Goal: Task Accomplishment & Management: Complete application form

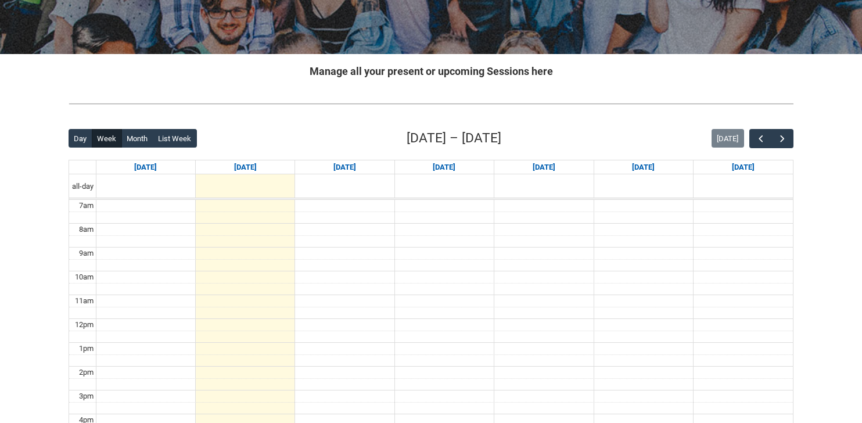
scroll to position [179, 0]
click at [776, 139] on button "button" at bounding box center [783, 137] width 22 height 19
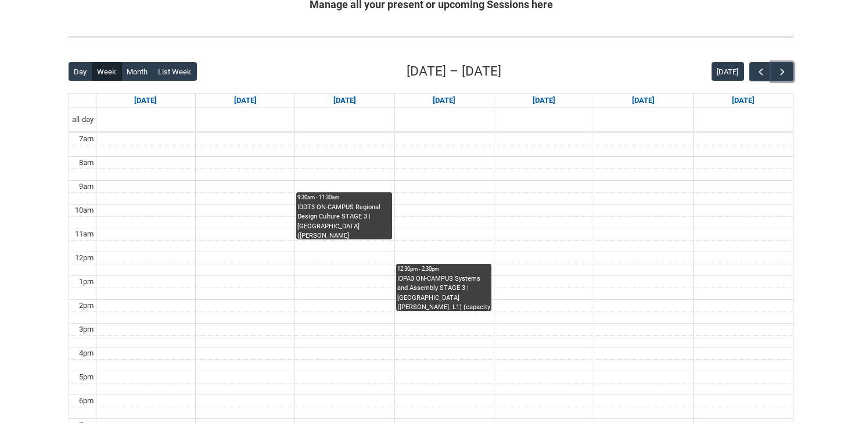
scroll to position [248, 0]
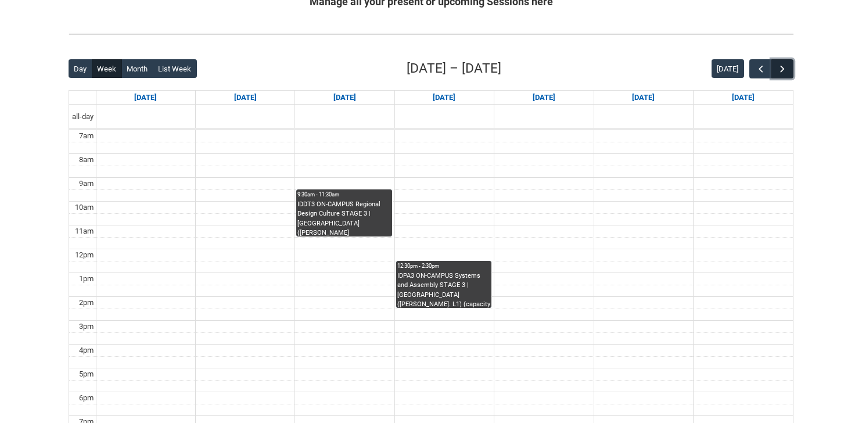
click at [786, 68] on span "button" at bounding box center [783, 69] width 12 height 12
click at [760, 67] on span "button" at bounding box center [761, 69] width 12 height 12
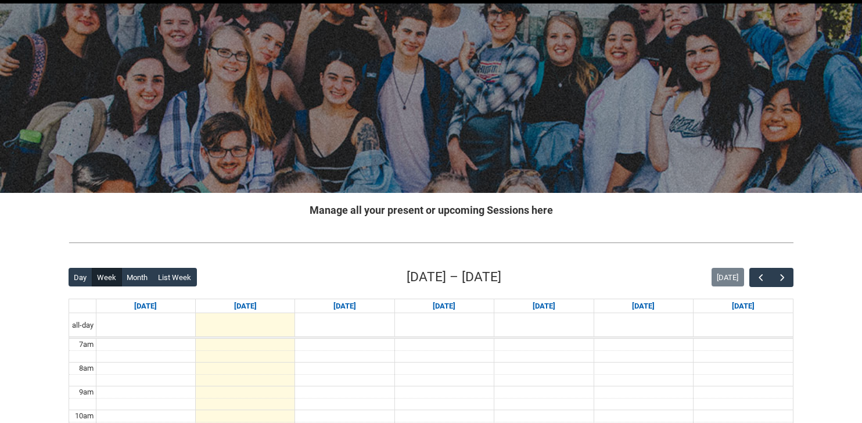
scroll to position [53, 0]
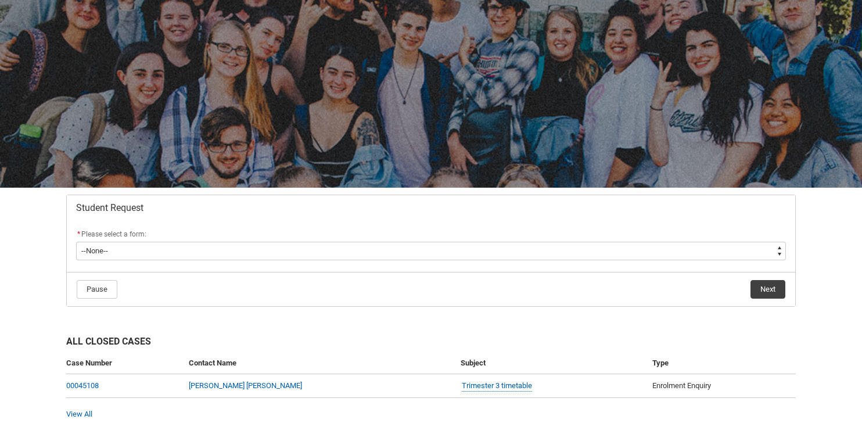
scroll to position [60, 0]
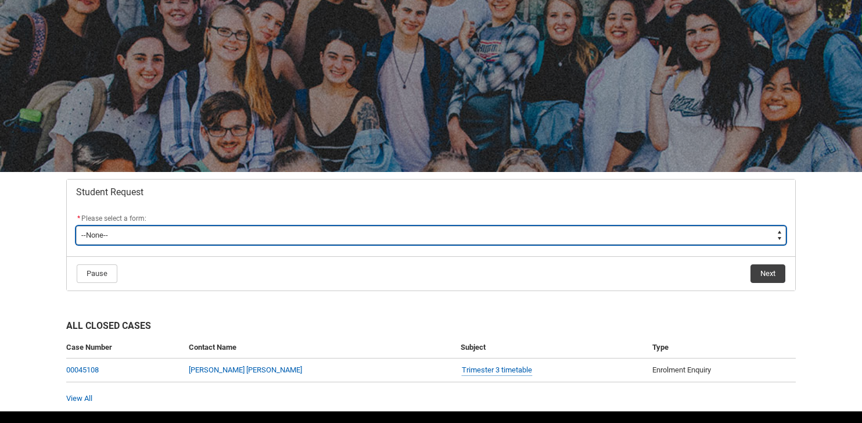
click at [363, 235] on select "--None-- Academic Transcript Application to Appeal Assignment Extension Change …" at bounding box center [431, 235] width 710 height 19
type lightning-select "Enrolment_Variation_Choice"
click at [76, 226] on select "--None-- Academic Transcript Application to Appeal Assignment Extension Change …" at bounding box center [431, 235] width 710 height 19
select select "Enrolment_Variation_Choice"
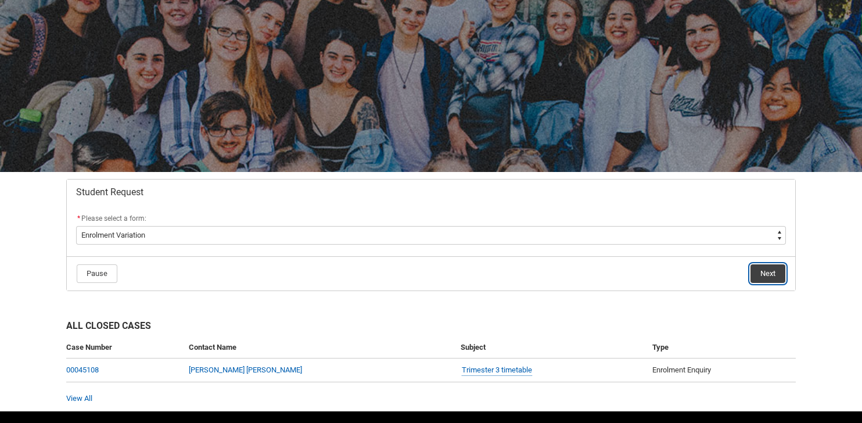
click at [764, 275] on button "Next" at bounding box center [768, 273] width 35 height 19
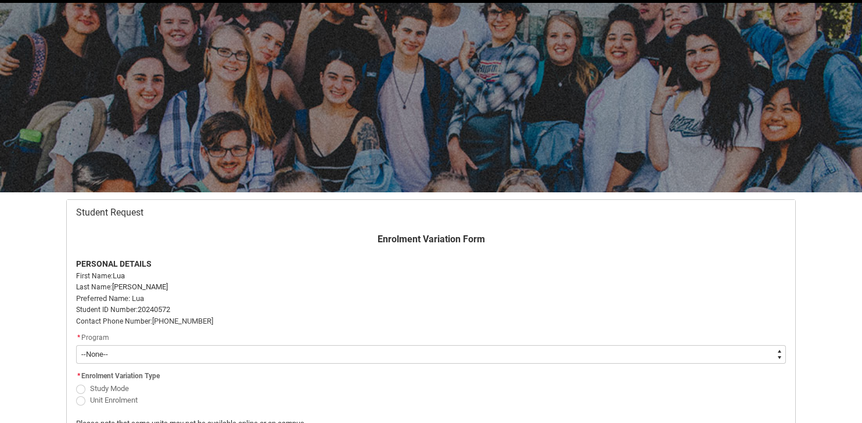
scroll to position [124, 0]
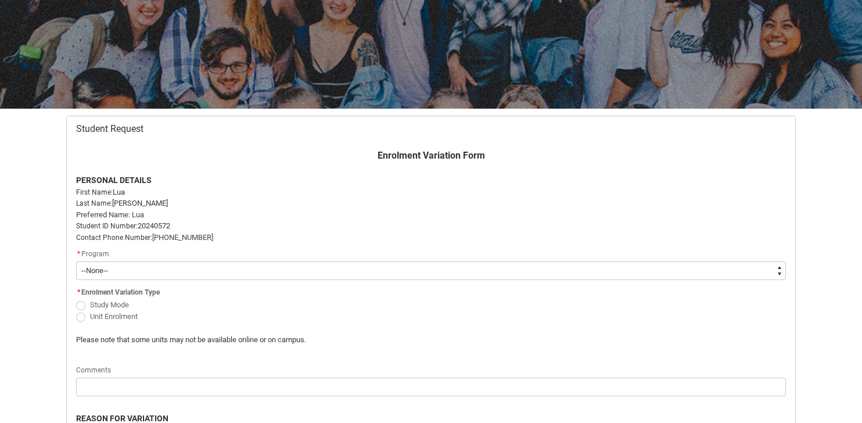
click at [681, 271] on select "--None-- Bachelor of Arts (Interior Design)" at bounding box center [431, 271] width 710 height 19
type lightning-select "recordPicklist_ProgramEnrollment.a0jOZ000003EZc5YAG"
click at [76, 262] on select "--None-- Bachelor of Arts (Interior Design)" at bounding box center [431, 271] width 710 height 19
select select "recordPicklist_ProgramEnrollment.a0jOZ000003EZc5YAG"
click at [81, 317] on span "Redu_Student_Request flow" at bounding box center [80, 317] width 9 height 9
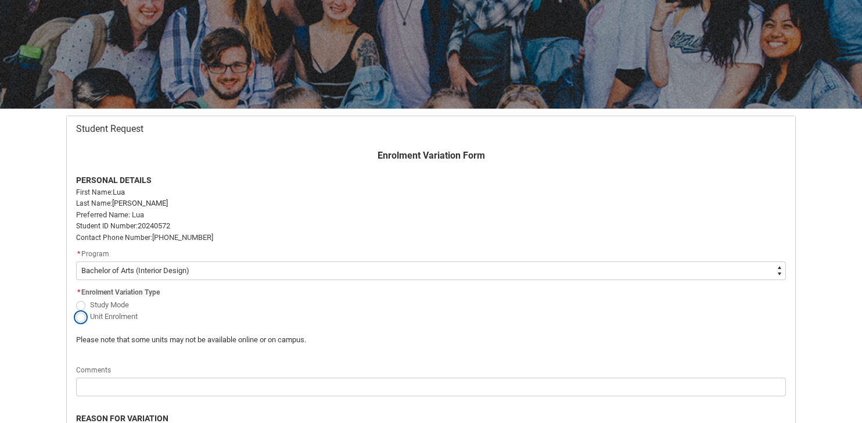
click at [76, 310] on input "Unit Enrolment" at bounding box center [76, 310] width 1 height 1
radio input "true"
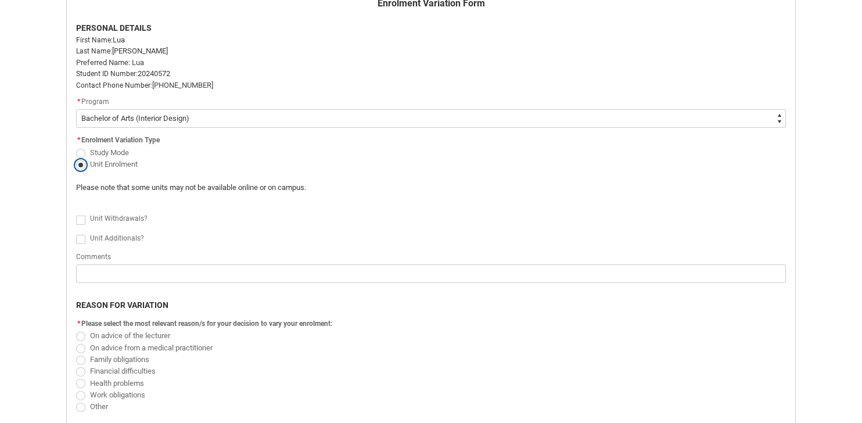
scroll to position [288, 0]
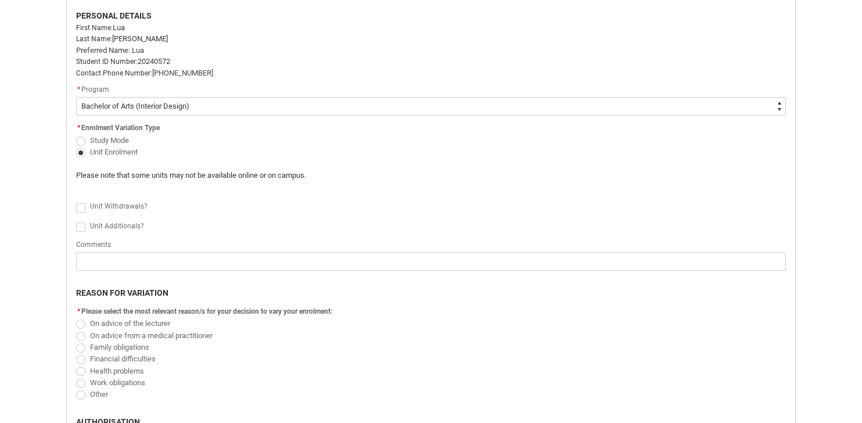
click at [85, 225] on label "Redu_Student_Request flow" at bounding box center [83, 227] width 14 height 9
click at [76, 221] on input "Redu_Student_Request flow" at bounding box center [76, 221] width 1 height 1
type lightning-input "true"
checkbox input "true"
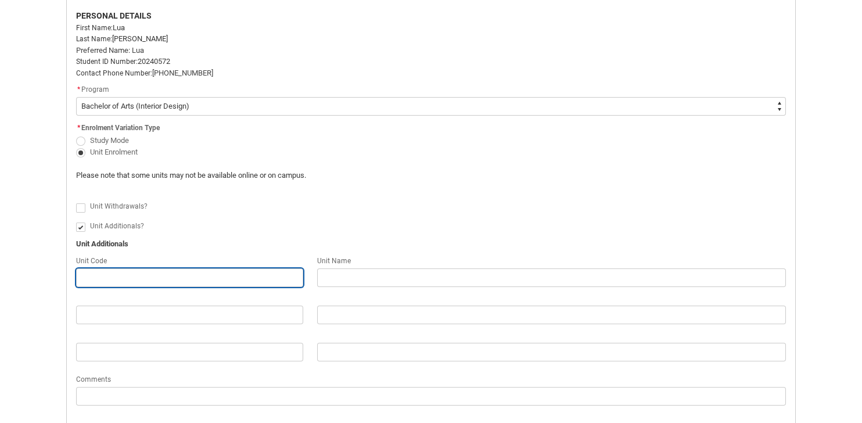
click at [176, 279] on input "Redu_Student_Request flow" at bounding box center [189, 277] width 227 height 19
paste input "IDDC3"
type lightning-primitive-input-simple "IDDC3"
type input "IDDC3"
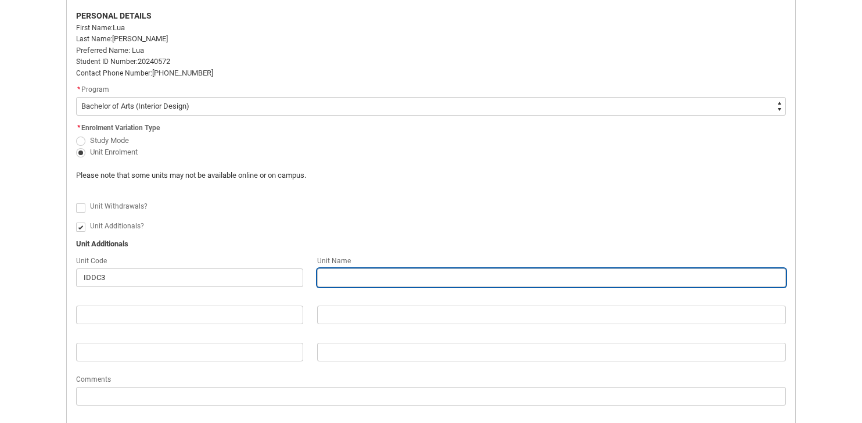
click at [336, 276] on input "Redu_Student_Request flow" at bounding box center [551, 277] width 469 height 19
paste input "CAD 1"
type lightning-primitive-input-simple "CAD 1"
type input "CAD 1"
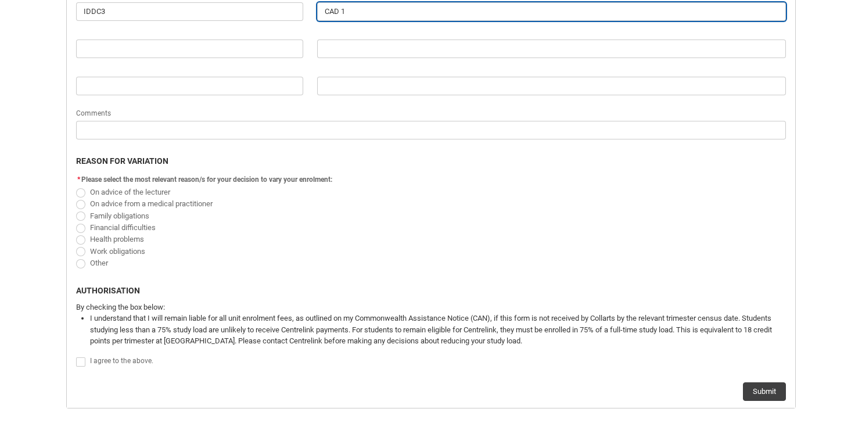
scroll to position [564, 0]
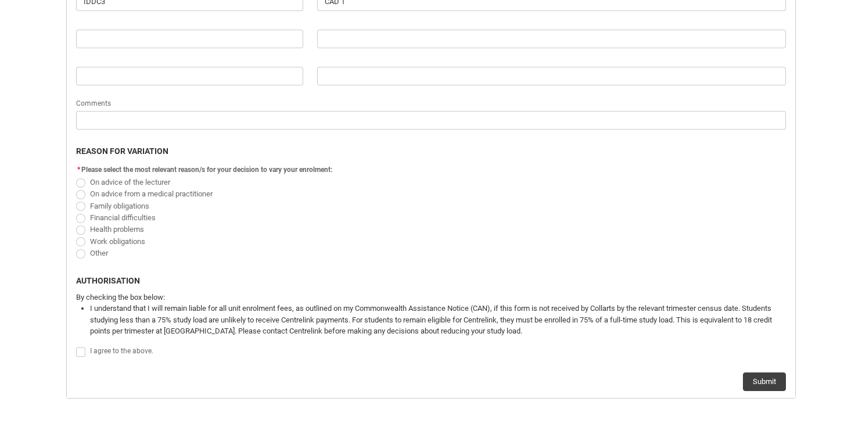
click at [80, 195] on span "Redu_Student_Request flow" at bounding box center [80, 194] width 9 height 9
click at [76, 188] on input "On advice from a medical practitioner" at bounding box center [76, 187] width 1 height 1
radio input "true"
click at [81, 352] on span "Redu_Student_Request flow" at bounding box center [80, 352] width 9 height 9
click at [76, 346] on input "Redu_Student_Request flow" at bounding box center [76, 346] width 1 height 1
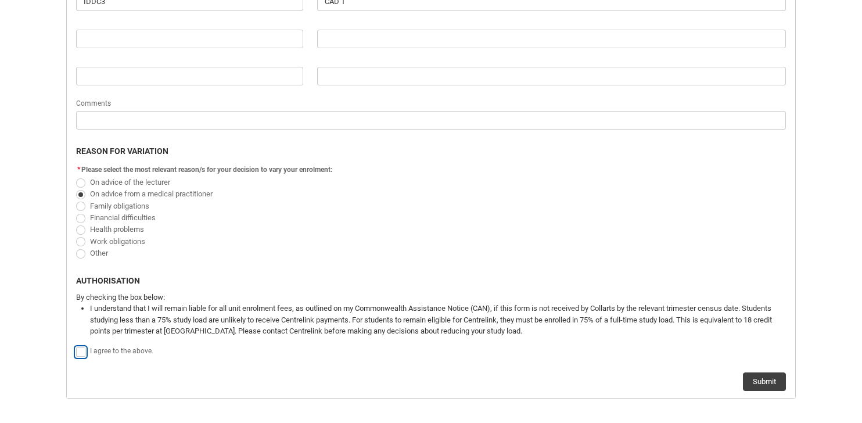
type lightning-input "true"
checkbox input "true"
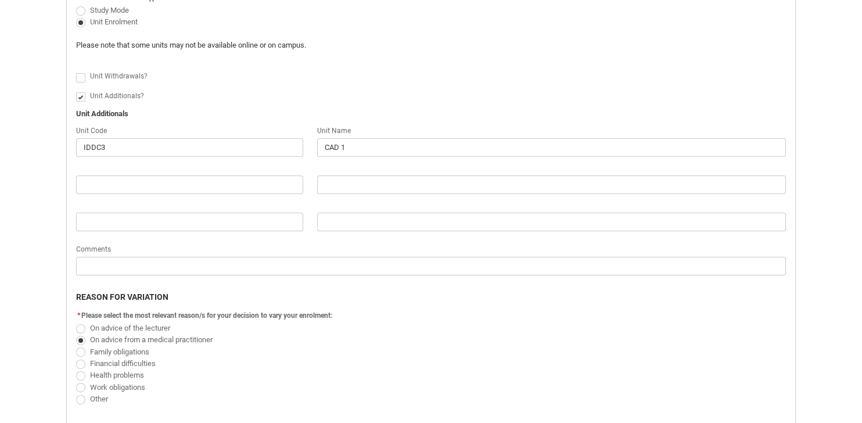
scroll to position [353, 0]
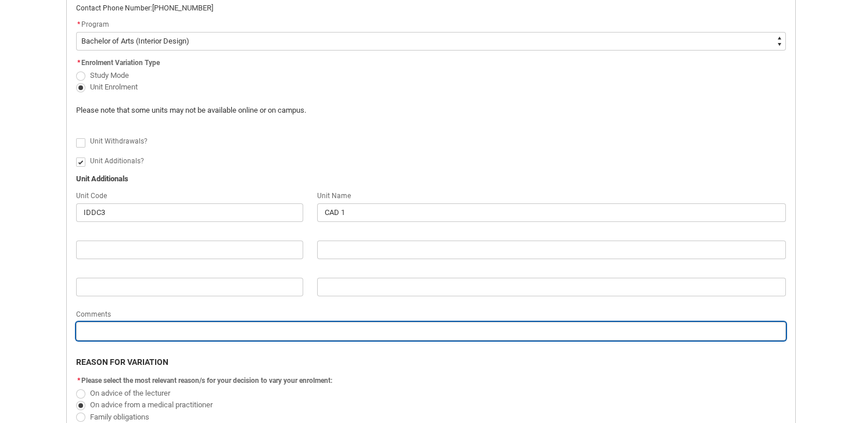
click at [217, 337] on input "Redu_Student_Request flow" at bounding box center [431, 331] width 710 height 19
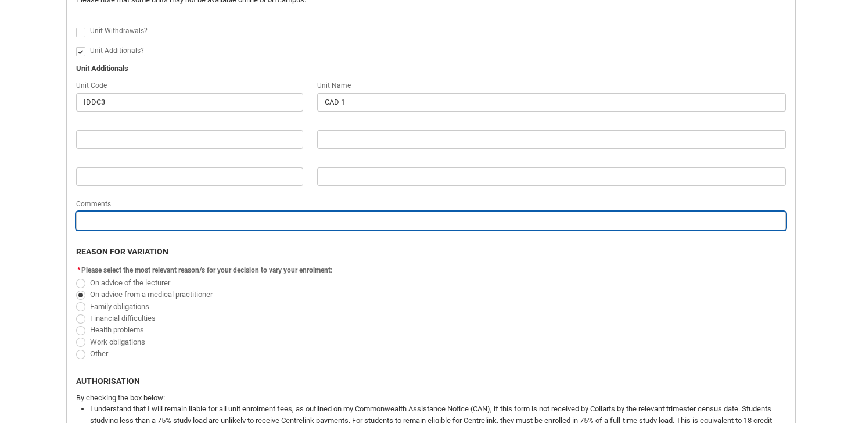
scroll to position [481, 0]
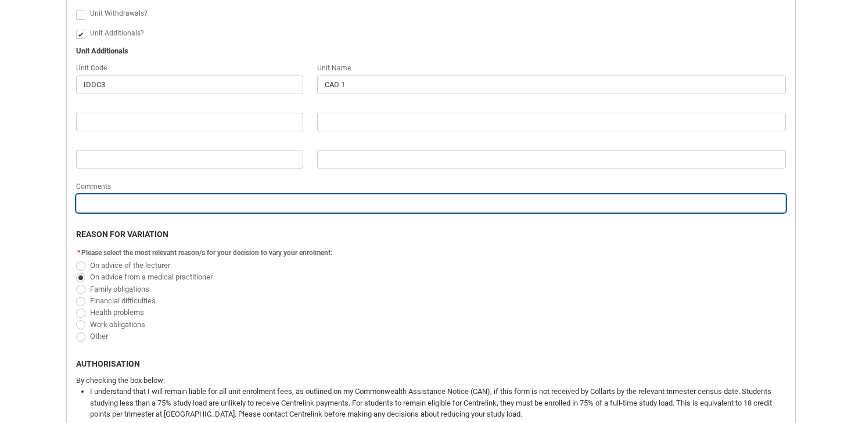
type lightning-primitive-input-simple "I"
type input "I"
type lightning-primitive-input-simple "I"
type input "I"
type lightning-primitive-input-simple "I h"
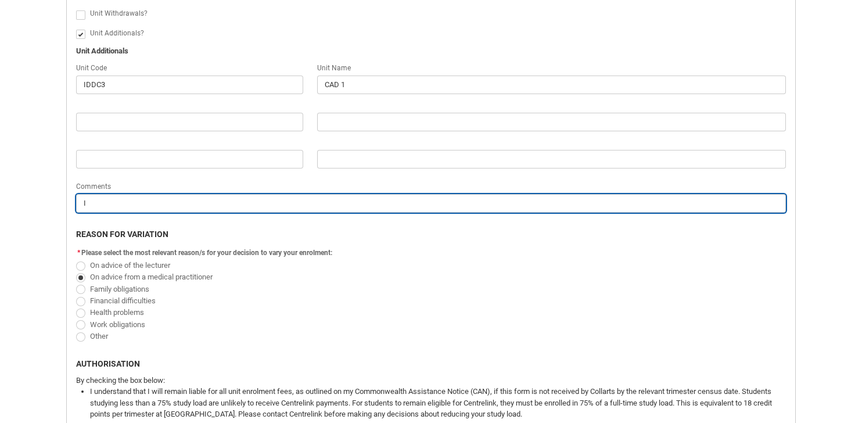
type input "I h"
type lightning-primitive-input-simple "I ha"
type input "I ha"
type lightning-primitive-input-simple "I hav"
type input "I hav"
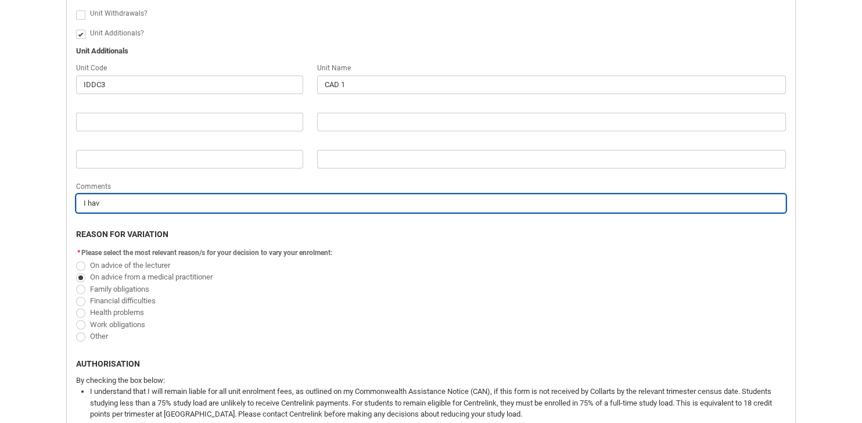
type lightning-primitive-input-simple "I have"
type input "I have"
type lightning-primitive-input-simple "I have"
type input "I have"
type lightning-primitive-input-simple "I have c"
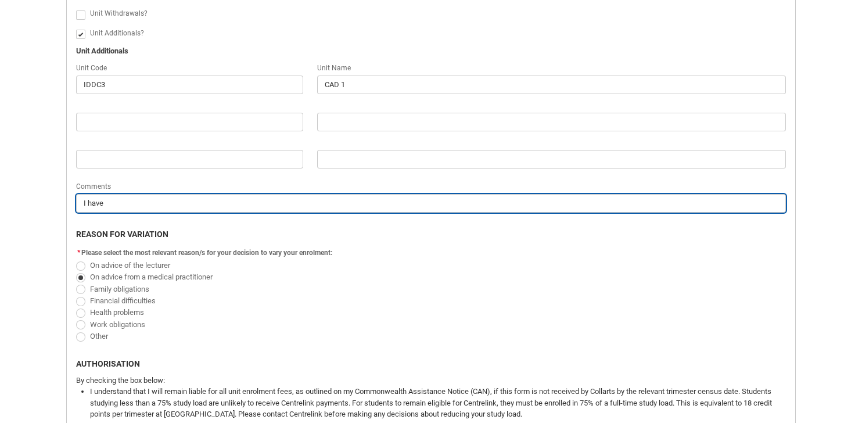
type input "I have c"
type lightning-primitive-input-simple "I have ch"
type input "I have ch"
type lightning-primitive-input-simple "I have cha"
type input "I have cha"
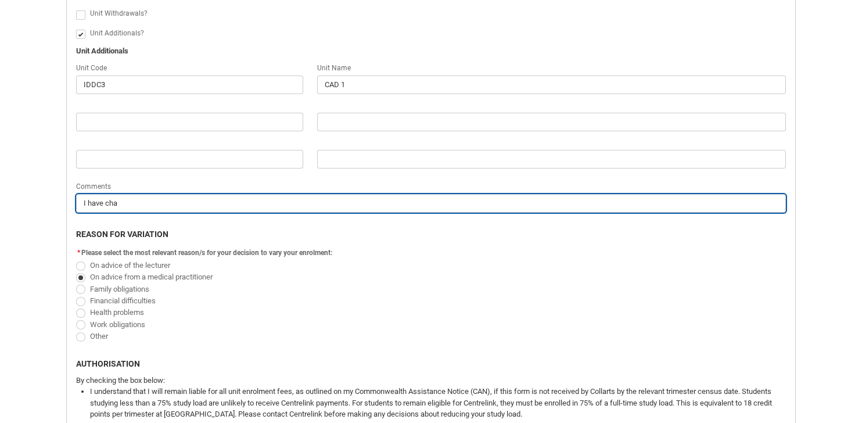
type lightning-primitive-input-simple "I have [PERSON_NAME]"
type input "I have [PERSON_NAME]"
type lightning-primitive-input-simple "I have [PERSON_NAME]"
type input "I have [PERSON_NAME]"
type lightning-primitive-input-simple "I have change"
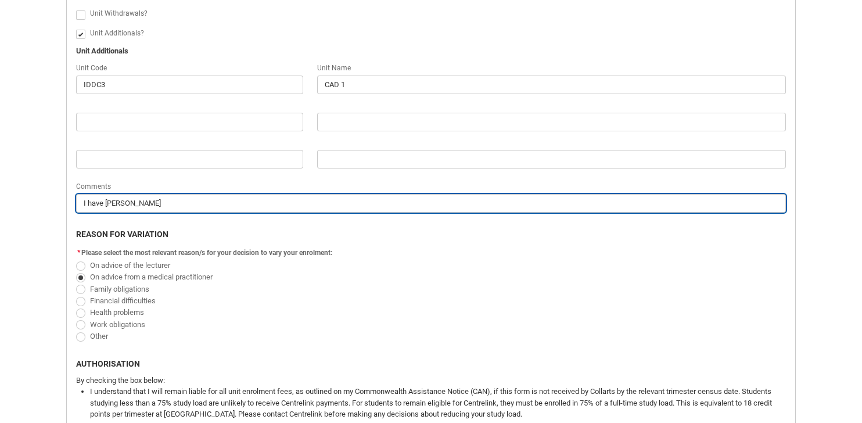
type input "I have change"
type lightning-primitive-input-simple "I have changed"
type input "I have changed"
type lightning-primitive-input-simple "I have changed"
type input "I have changed"
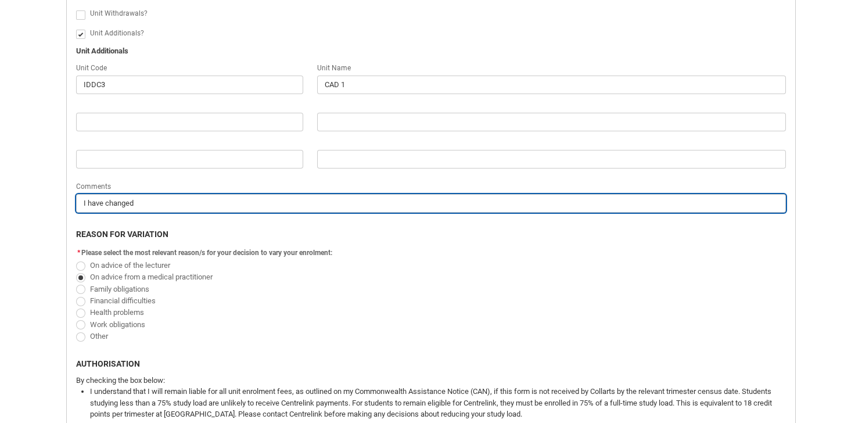
type lightning-primitive-input-simple "I have changed m"
type input "I have changed m"
type lightning-primitive-input-simple "I have changed my"
type input "I have changed my"
type lightning-primitive-input-simple "I have changed my"
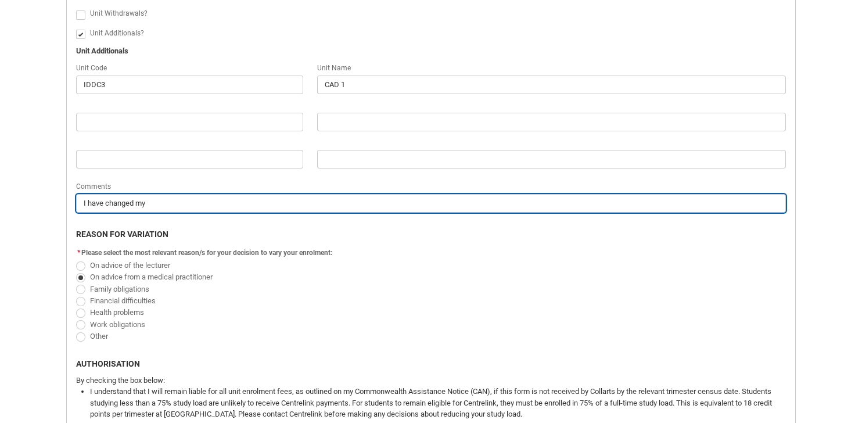
type input "I have changed my"
type lightning-primitive-input-simple "I have changed my w"
type input "I have changed my w"
type lightning-primitive-input-simple "I have changed my wo"
type input "I have changed my wo"
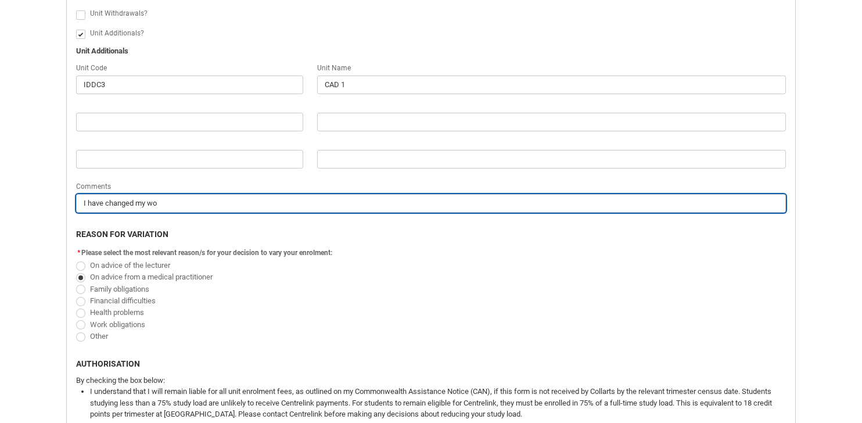
type lightning-primitive-input-simple "I have changed my wor"
type input "I have changed my wor"
type lightning-primitive-input-simple "I have changed my work"
type input "I have changed my work"
type lightning-primitive-input-simple "I have changed my work"
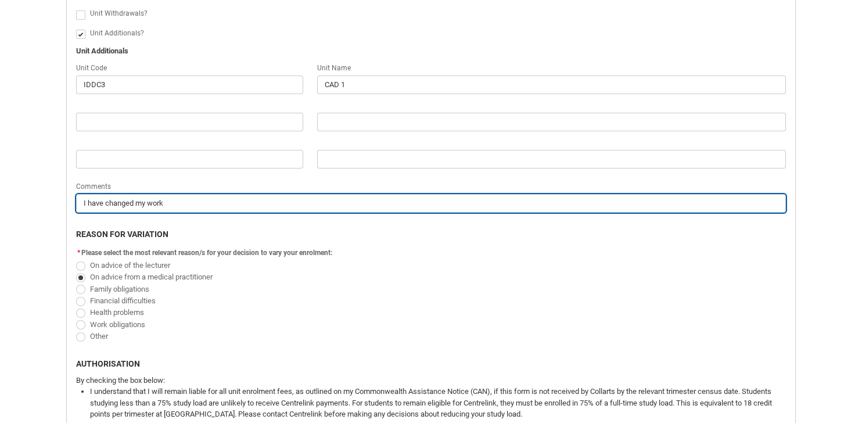
type input "I have changed my work"
type lightning-primitive-input-simple "I have changed my work h"
type input "I have changed my work h"
type lightning-primitive-input-simple "I have changed my work ho"
type input "I have changed my work ho"
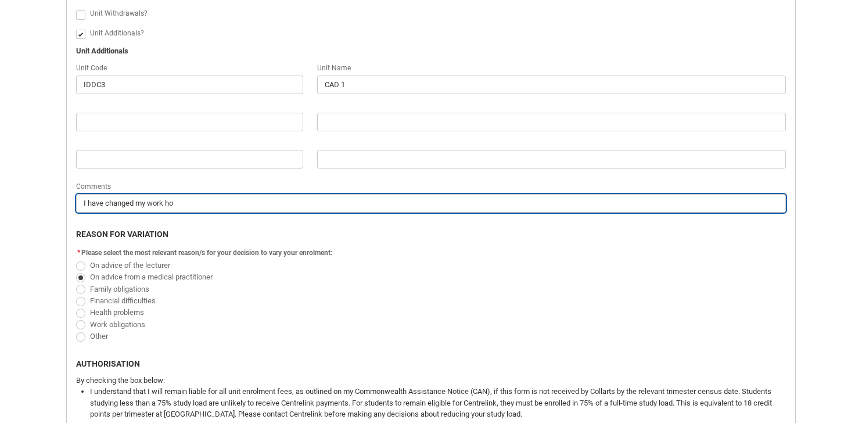
type lightning-primitive-input-simple "I have changed my work hou"
type input "I have changed my work hou"
type lightning-primitive-input-simple "I have changed my work hour"
type input "I have changed my work hour"
type lightning-primitive-input-simple "I have changed my work hours"
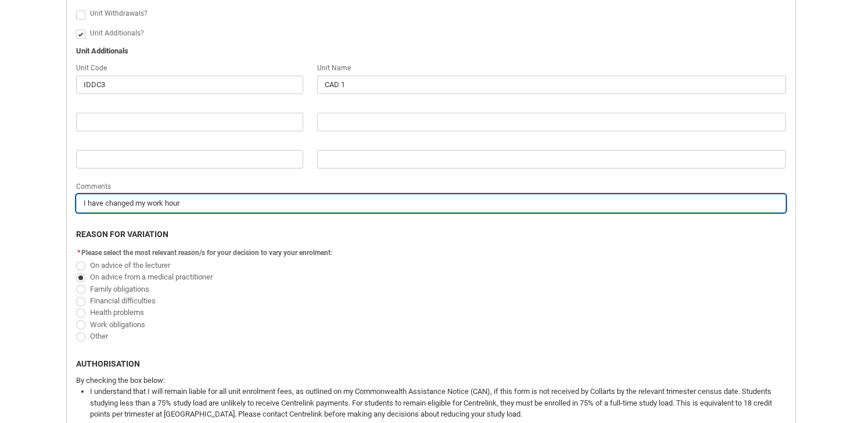
type input "I have changed my work hours"
type lightning-primitive-input-simple "I have changed my work hours"
type input "I have changed my work hours"
type lightning-primitive-input-simple "I have changed my work hours t"
type input "I have changed my work hours t"
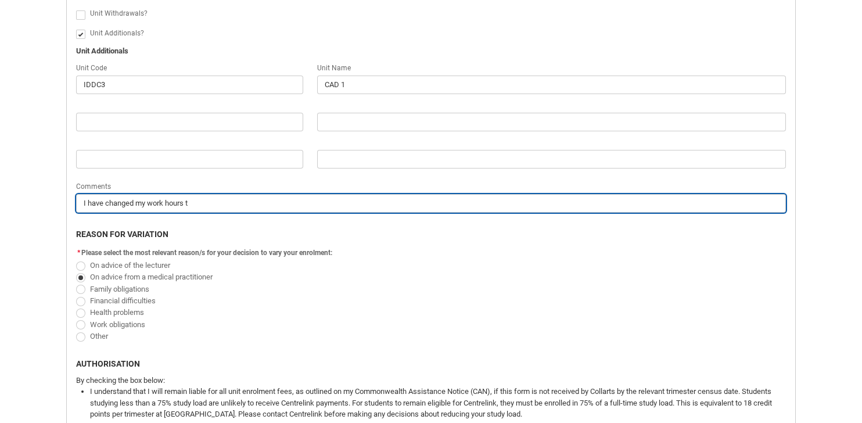
type lightning-primitive-input-simple "I have changed my work hours to"
type input "I have changed my work hours to"
type lightning-primitive-input-simple "I have changed my work hours to"
type input "I have changed my work hours to"
type lightning-primitive-input-simple "I have changed my work hours to b"
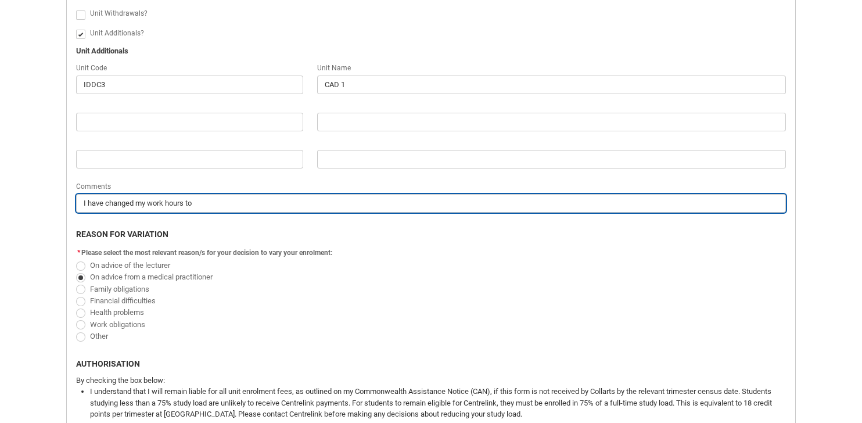
type input "I have changed my work hours to b"
type lightning-primitive-input-simple "I have changed my work hours to be"
type input "I have changed my work hours to be"
type lightning-primitive-input-simple "I have changed my work hours to be"
type input "I have changed my work hours to be"
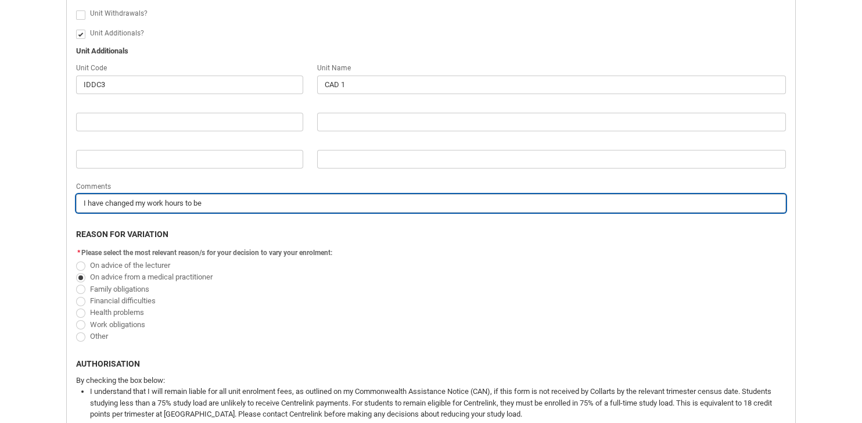
type lightning-primitive-input-simple "I have changed my work hours to be a"
type input "I have changed my work hours to be a"
type lightning-primitive-input-simple "I have changed my work hours to be ab"
type input "I have changed my work hours to be ab"
type lightning-primitive-input-simple "I have changed my work hours to be abl"
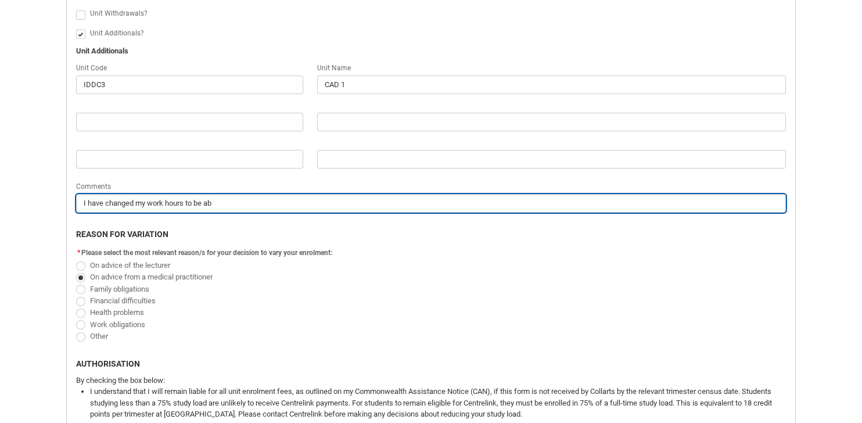
type input "I have changed my work hours to be abl"
type lightning-primitive-input-simple "I have changed my work hours to be able"
type input "I have changed my work hours to be able"
type lightning-primitive-input-simple "I have changed my work hours to be able"
type input "I have changed my work hours to be able"
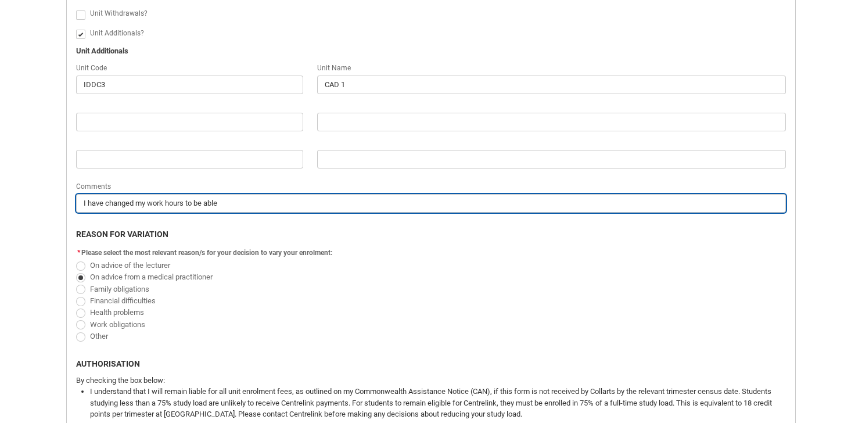
type lightning-primitive-input-simple "I have changed my work hours to be able t"
type input "I have changed my work hours to be able t"
type lightning-primitive-input-simple "I have changed my work hours to be able to"
type input "I have changed my work hours to be able to"
type lightning-primitive-input-simple "I have changed my work hours to be able to"
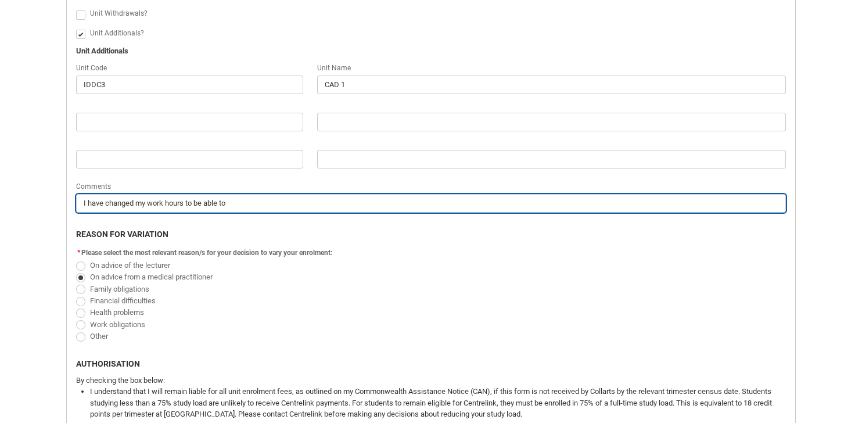
type input "I have changed my work hours to be able to"
type lightning-primitive-input-simple "I have changed my work hours to be able to h"
type input "I have changed my work hours to be able to h"
type lightning-primitive-input-simple "I have changed my work hours to be able to ha"
type input "I have changed my work hours to be able to ha"
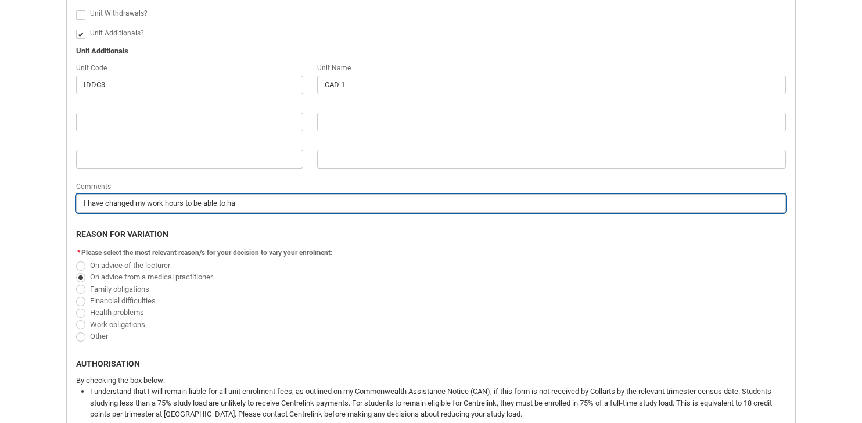
type lightning-primitive-input-simple "I have changed my work hours to be able to hav"
type input "I have changed my work hours to be able to hav"
type lightning-primitive-input-simple "I have changed my work hours to be able to have"
type input "I have changed my work hours to be able to have"
type lightning-primitive-input-simple "I have changed my work hours to be able to have"
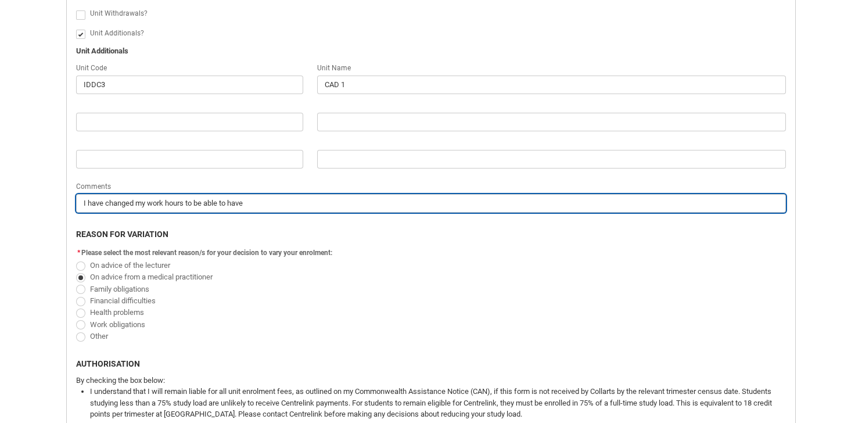
type input "I have changed my work hours to be able to have"
type lightning-primitive-input-simple "I have changed my work hours to be able to have m"
type input "I have changed my work hours to be able to have m"
type lightning-primitive-input-simple "I have changed my work hours to be able to have mo"
type input "I have changed my work hours to be able to have mo"
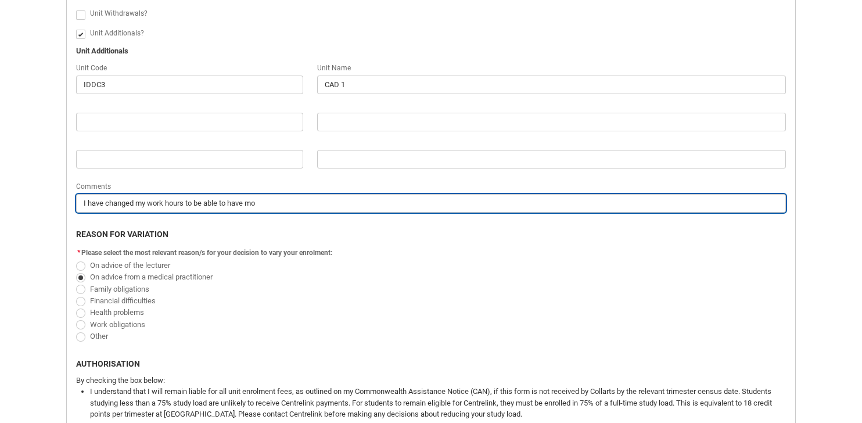
type lightning-primitive-input-simple "I have changed my work hours to be able to have mor"
type input "I have changed my work hours to be able to have mor"
type lightning-primitive-input-simple "I have changed my work hours to be able to have more"
type input "I have changed my work hours to be able to have more"
type lightning-primitive-input-simple "I have changed my work hours to be able to have more"
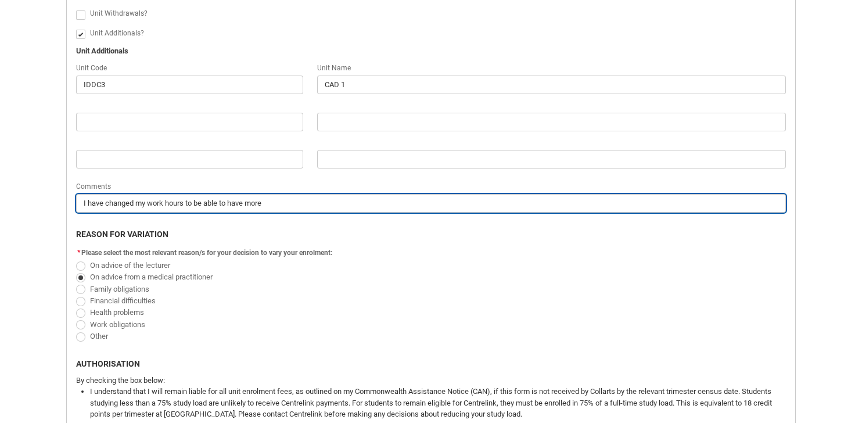
type input "I have changed my work hours to be able to have more"
type lightning-primitive-input-simple "I have changed my work hours to be able to have more t"
type input "I have changed my work hours to be able to have more t"
type lightning-primitive-input-simple "I have changed my work hours to be able to have more ti"
type input "I have changed my work hours to be able to have more ti"
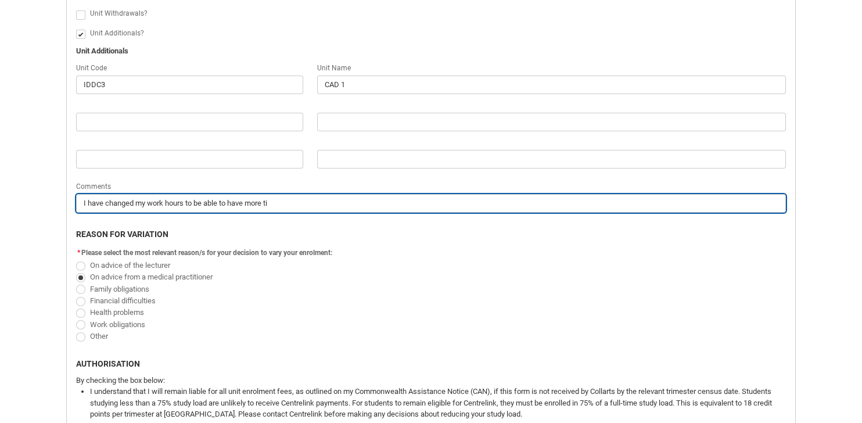
type lightning-primitive-input-simple "I have changed my work hours to be able to have more [PERSON_NAME]"
type input "I have changed my work hours to be able to have more [PERSON_NAME]"
type lightning-primitive-input-simple "I have changed my work hours to be able to have more time"
type input "I have changed my work hours to be able to have more time"
type lightning-primitive-input-simple "I have changed my work hours to be able to have more time"
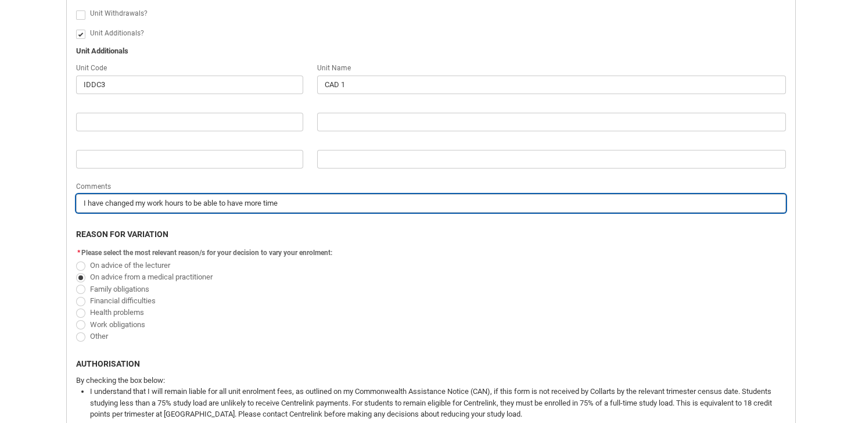
type input "I have changed my work hours to be able to have more time"
type lightning-primitive-input-simple "I have changed my work hours to be able to have more time i"
type input "I have changed my work hours to be able to have more time i"
type lightning-primitive-input-simple "I have changed my work hours to be able to have more time in"
type input "I have changed my work hours to be able to have more time in"
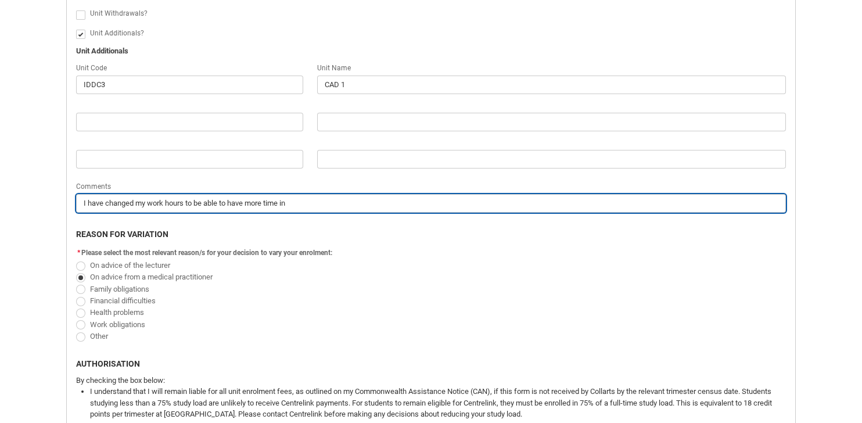
type lightning-primitive-input-simple "I have changed my work hours to be able to have more time in"
type input "I have changed my work hours to be able to have more time in"
type lightning-primitive-input-simple "I have changed my work hours to be able to have more time in c"
type input "I have changed my work hours to be able to have more time in c"
type lightning-primitive-input-simple "I have changed my work hours to be able to have more time in co"
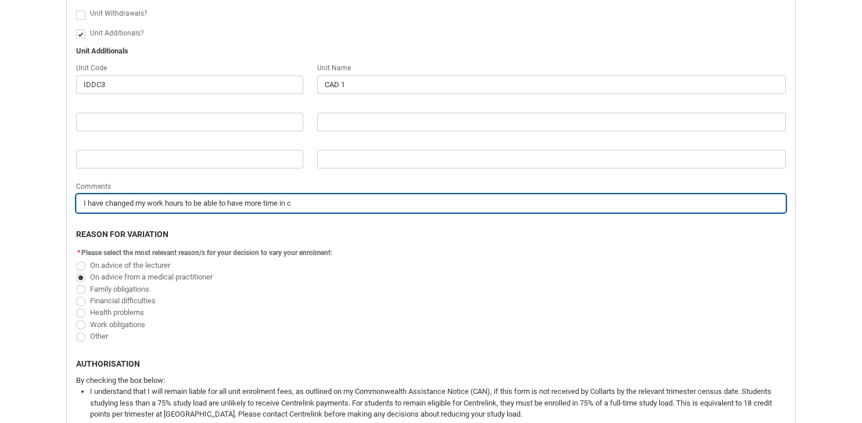
type input "I have changed my work hours to be able to have more time in co"
type lightning-primitive-input-simple "I have changed my work hours to be able to have more time in com"
type input "I have changed my work hours to be able to have more time in com"
type lightning-primitive-input-simple "I have changed my work hours to be able to have more time in comp"
type input "I have changed my work hours to be able to have more time in comp"
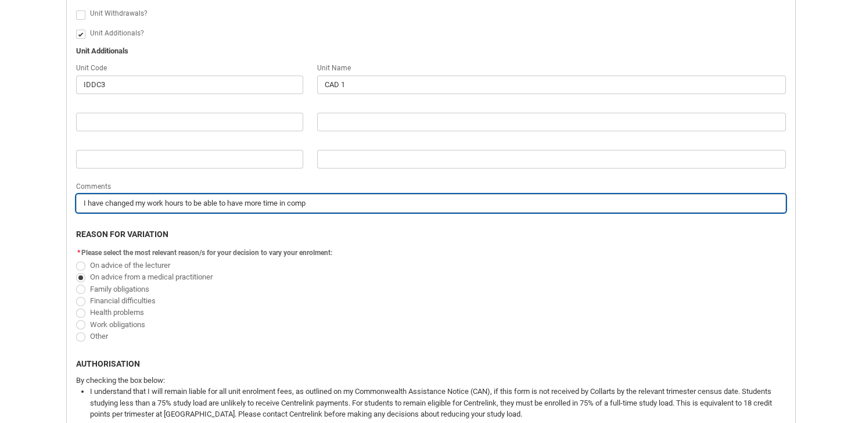
type lightning-primitive-input-simple "I have changed my work hours to be able to have more time in compl"
type input "I have changed my work hours to be able to have more time in compl"
type lightning-primitive-input-simple "I have changed my work hours to be able to have more time in comple"
type input "I have changed my work hours to be able to have more time in comple"
type lightning-primitive-input-simple "I have changed my work hours to be able to have more time in complet"
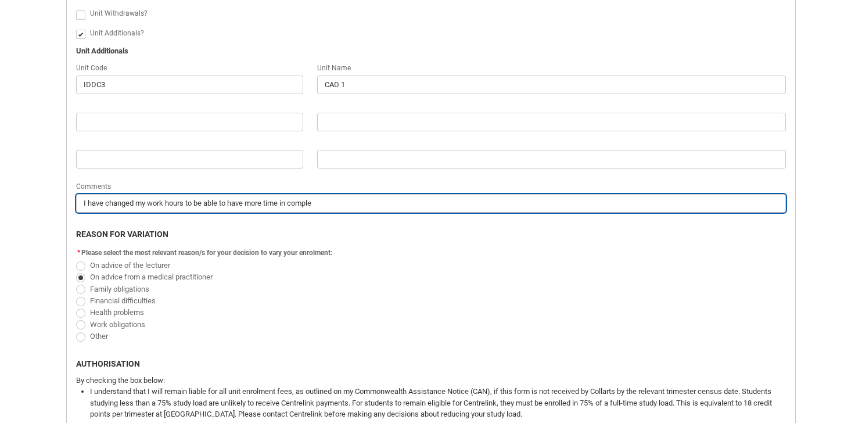
type input "I have changed my work hours to be able to have more time in complet"
type lightning-primitive-input-simple "I have changed my work hours to be able to have more time in completi"
type input "I have changed my work hours to be able to have more time in completi"
type lightning-primitive-input-simple "I have changed my work hours to be able to have more time in completin"
type input "I have changed my work hours to be able to have more time in completin"
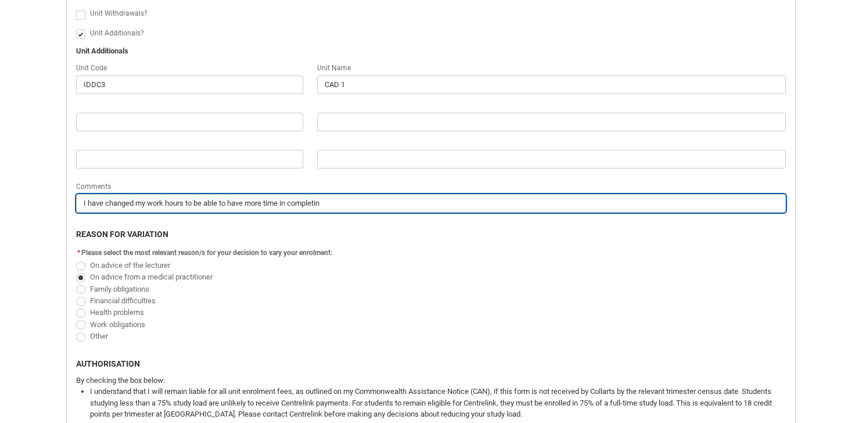
type lightning-primitive-input-simple "I have changed my work hours to be able to have more time in completing"
type input "I have changed my work hours to be able to have more time in completing"
type lightning-primitive-input-simple "I have changed my work hours to be able to have more time in completing"
type input "I have changed my work hours to be able to have more time in completing"
type lightning-primitive-input-simple "I have changed my work hours to be able to have more time in completing c"
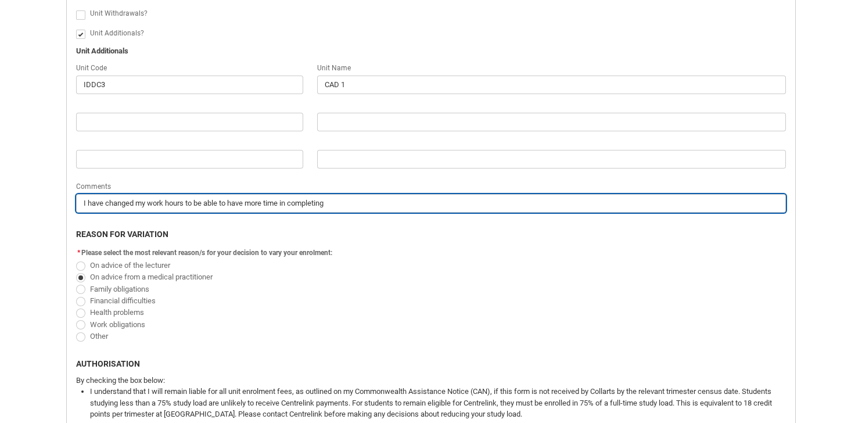
type input "I have changed my work hours to be able to have more time in completing c"
type lightning-primitive-input-simple "I have changed my work hours to be able to have more time in completing co"
type input "I have changed my work hours to be able to have more time in completing co"
type lightning-primitive-input-simple "I have changed my work hours to be able to have more time in completing cou"
type input "I have changed my work hours to be able to have more time in completing cou"
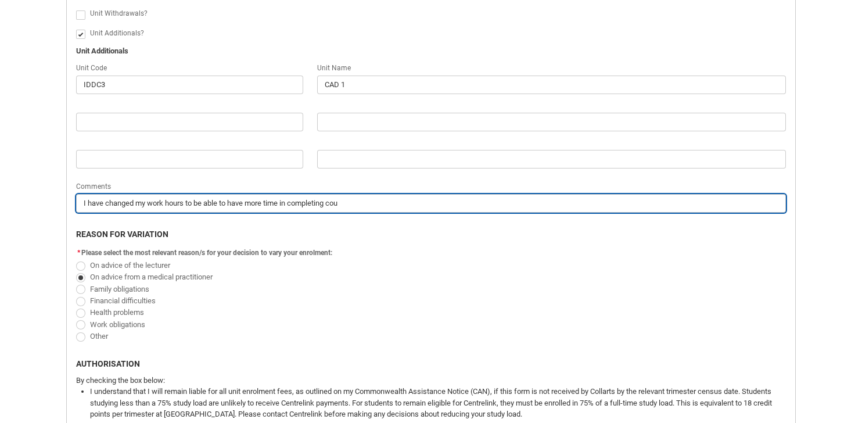
type lightning-primitive-input-simple "I have changed my work hours to be able to have more time in completing cour"
type input "I have changed my work hours to be able to have more time in completing cour"
type lightning-primitive-input-simple "I have changed my work hours to be able to have more time in completing cours"
type input "I have changed my work hours to be able to have more time in completing cours"
type lightning-primitive-input-simple "I have changed my work hours to be able to have more time in completing course"
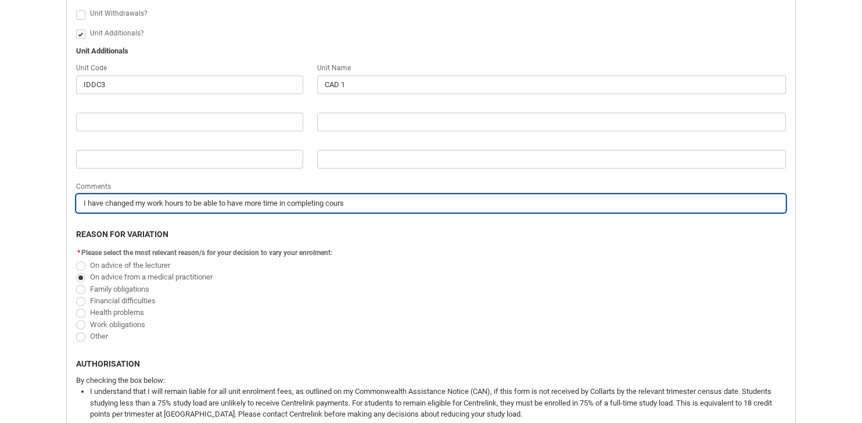
type input "I have changed my work hours to be able to have more time in completing course"
type lightning-primitive-input-simple "I have changed my work hours to be able to have more time in completing course"
type input "I have changed my work hours to be able to have more time in completing course"
type lightning-primitive-input-simple "I have changed my work hours to be able to have more time in completing course w"
type input "I have changed my work hours to be able to have more time in completing course w"
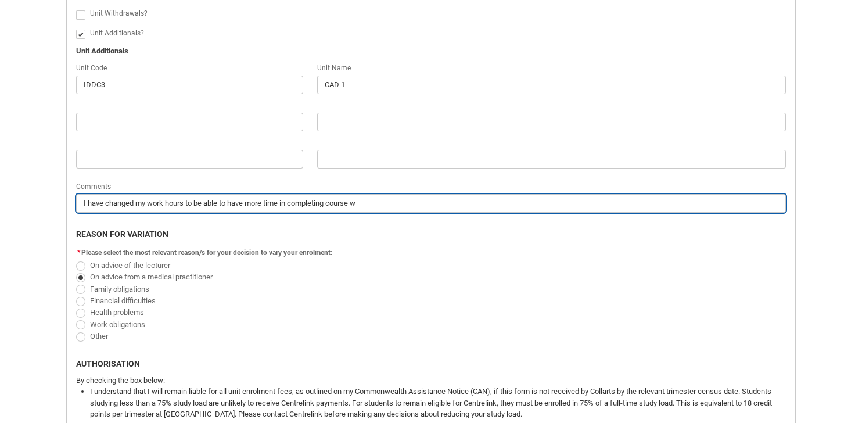
type lightning-primitive-input-simple "I have changed my work hours to be able to have more time in completing course …"
type input "I have changed my work hours to be able to have more time in completing course …"
type lightning-primitive-input-simple "I have changed my work hours to be able to have more time in completing course …"
type input "I have changed my work hours to be able to have more time in completing course …"
type lightning-primitive-input-simple "I have changed my work hours to be able to have more time in completing course …"
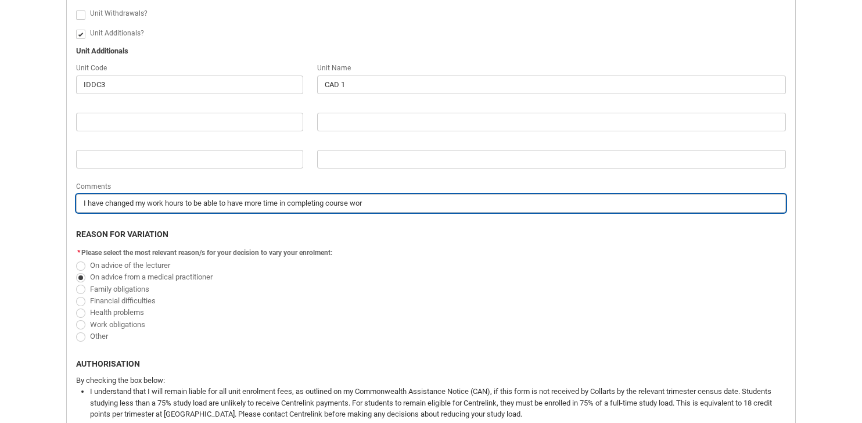
type input "I have changed my work hours to be able to have more time in completing course …"
type lightning-primitive-input-simple "I have changed my work hours to be able to have more time in completing course …"
type input "I have changed my work hours to be able to have more time in completing course …"
type lightning-primitive-input-simple "I have changed my work hours to be able to have more time in completing course …"
type input "I have changed my work hours to be able to have more time in completing course …"
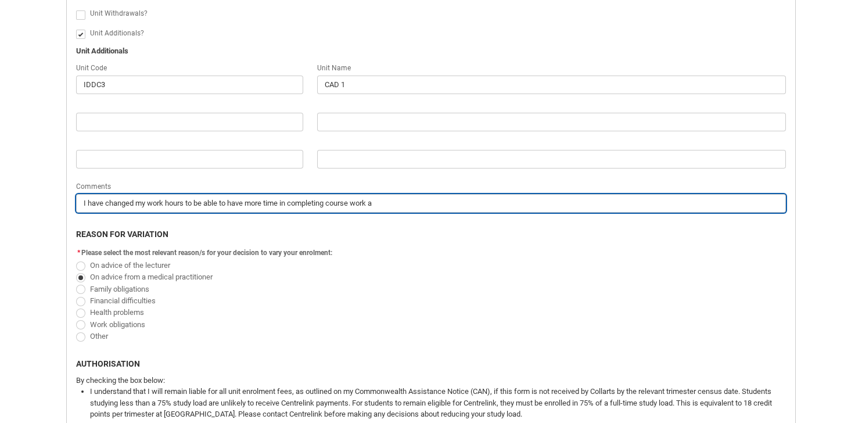
type lightning-primitive-input-simple "I have changed my work hours to be able to have more time in completing course …"
type input "I have changed my work hours to be able to have more time in completing course …"
type lightning-primitive-input-simple "I have changed my work hours to be able to have more time in completing course …"
type input "I have changed my work hours to be able to have more time in completing course …"
type lightning-primitive-input-simple "I have changed my work hours to be able to have more time in completing course …"
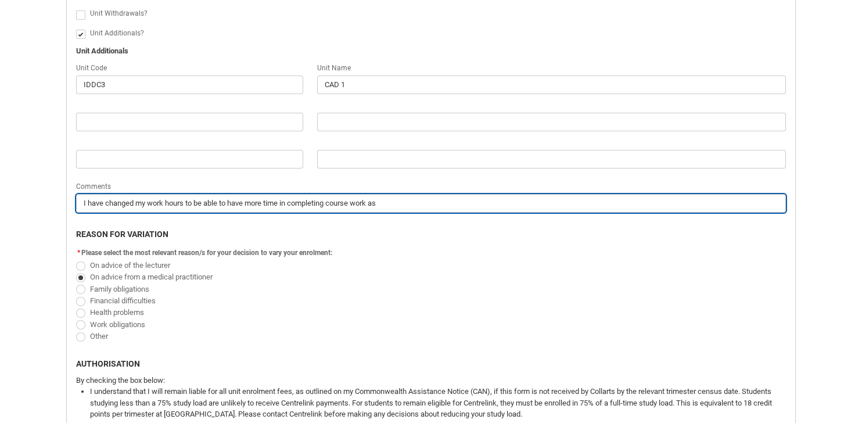
type input "I have changed my work hours to be able to have more time in completing course …"
type lightning-primitive-input-simple "I have changed my work hours to be able to have more time in completing course …"
type input "I have changed my work hours to be able to have more time in completing course …"
type lightning-primitive-input-simple "I have changed my work hours to be able to have more time in completing course …"
type input "I have changed my work hours to be able to have more time in completing course …"
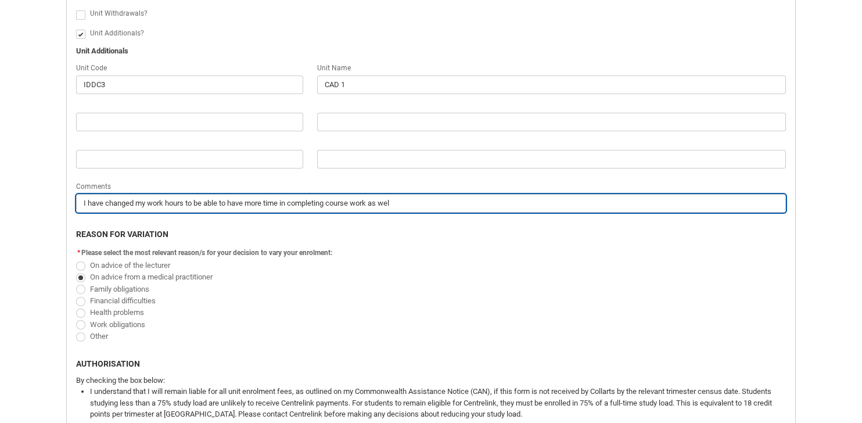
type lightning-primitive-input-simple "I have changed my work hours to be able to have more time in completing course …"
type input "I have changed my work hours to be able to have more time in completing course …"
type lightning-primitive-input-simple "I have changed my work hours to be able to have more time in completing course …"
type input "I have changed my work hours to be able to have more time in completing course …"
type lightning-primitive-input-simple "I have changed my work hours to be able to have more time in completing course …"
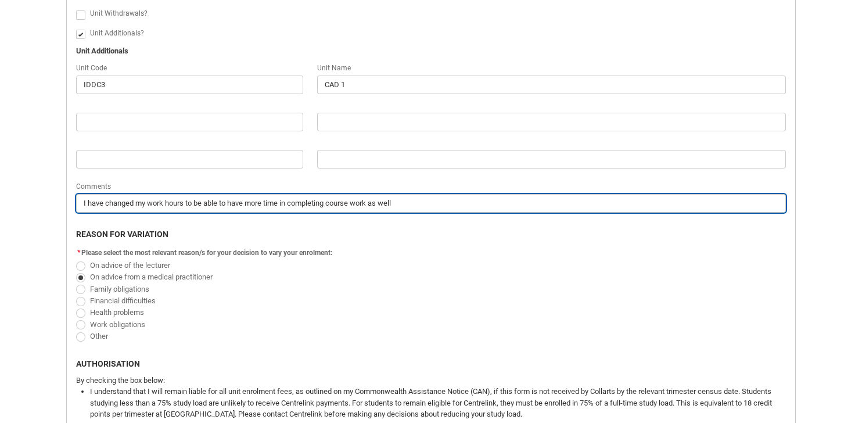
type input "I have changed my work hours to be able to have more time in completing course …"
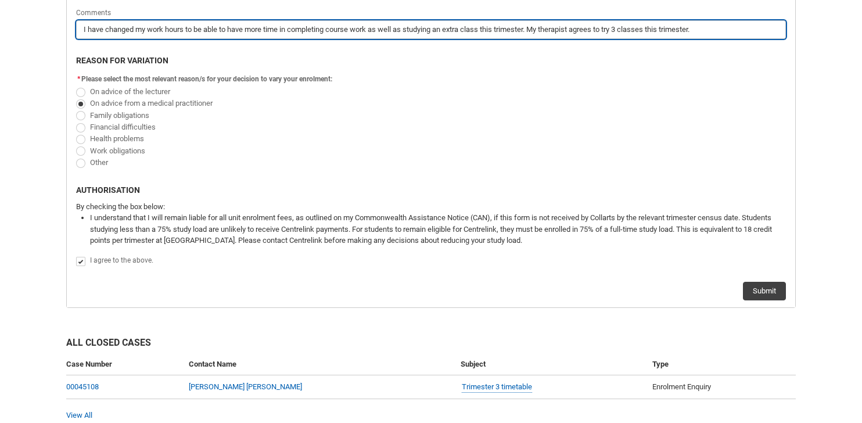
scroll to position [679, 0]
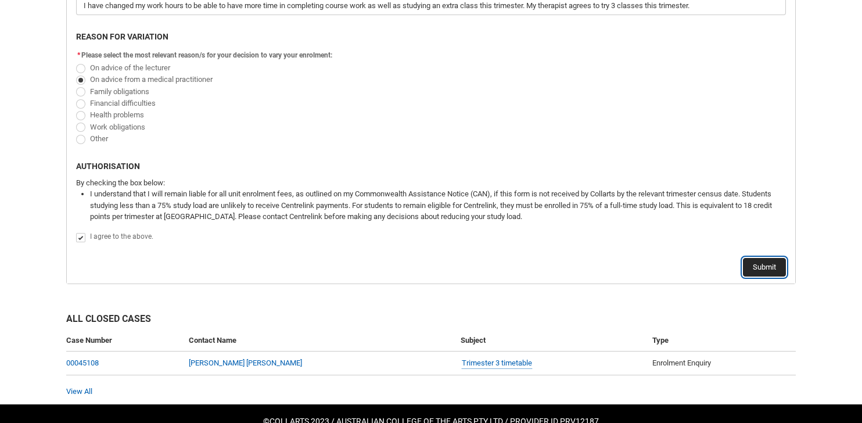
click at [764, 267] on button "Submit" at bounding box center [764, 267] width 43 height 19
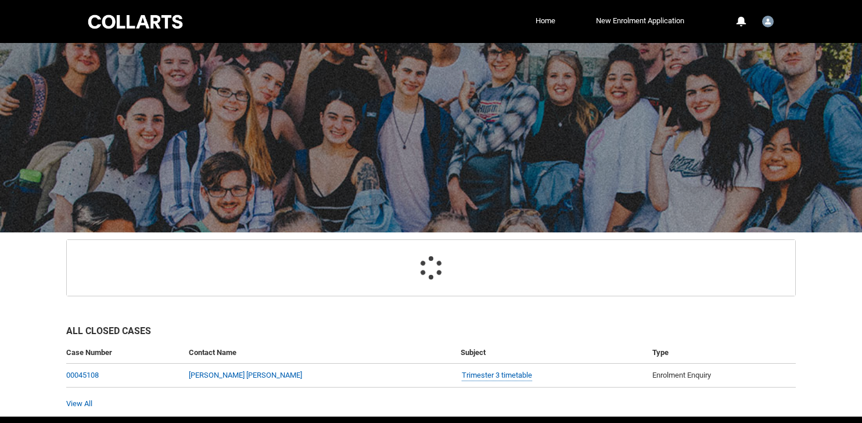
scroll to position [74, 0]
